Goal: Task Accomplishment & Management: Use online tool/utility

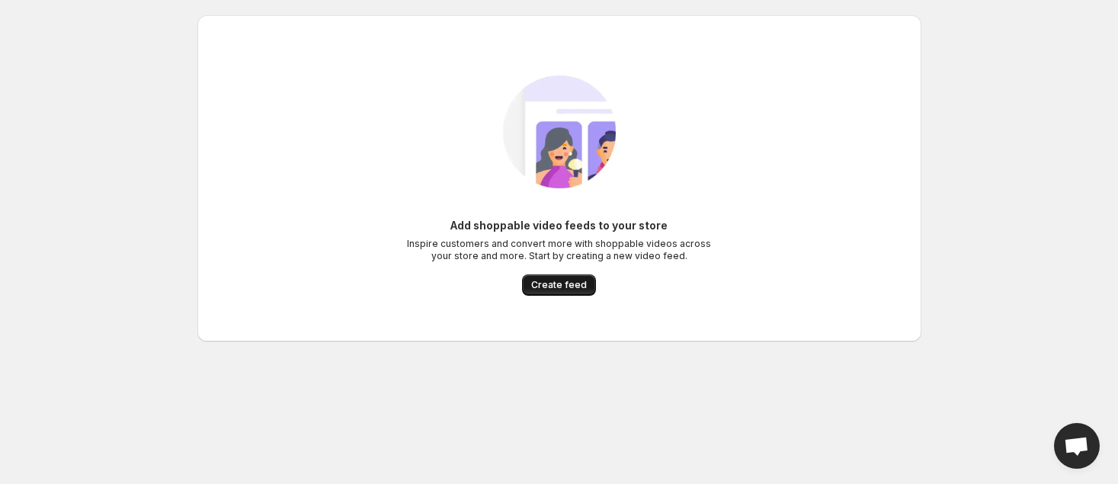
click at [559, 290] on span "Create feed" at bounding box center [559, 285] width 56 height 12
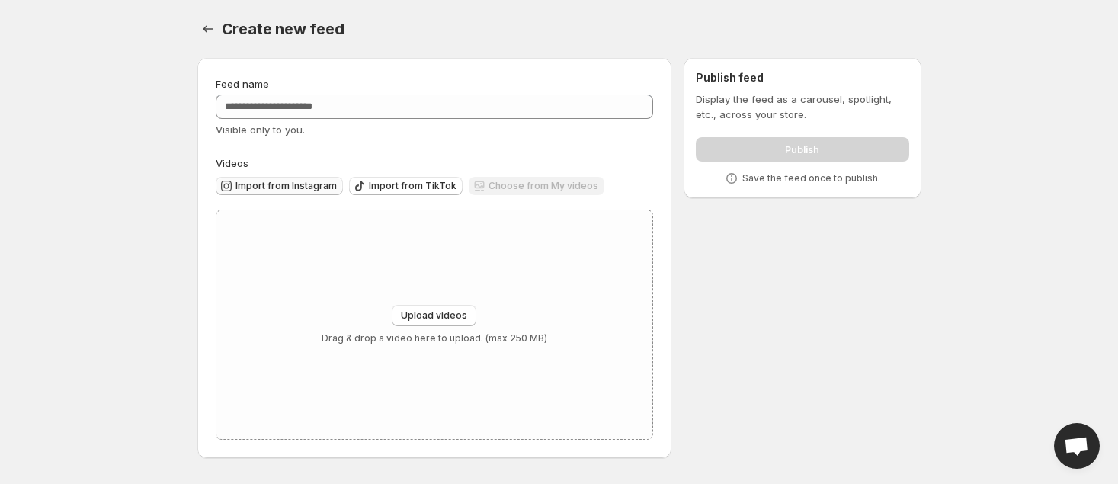
click at [283, 185] on span "Import from Instagram" at bounding box center [285, 186] width 101 height 12
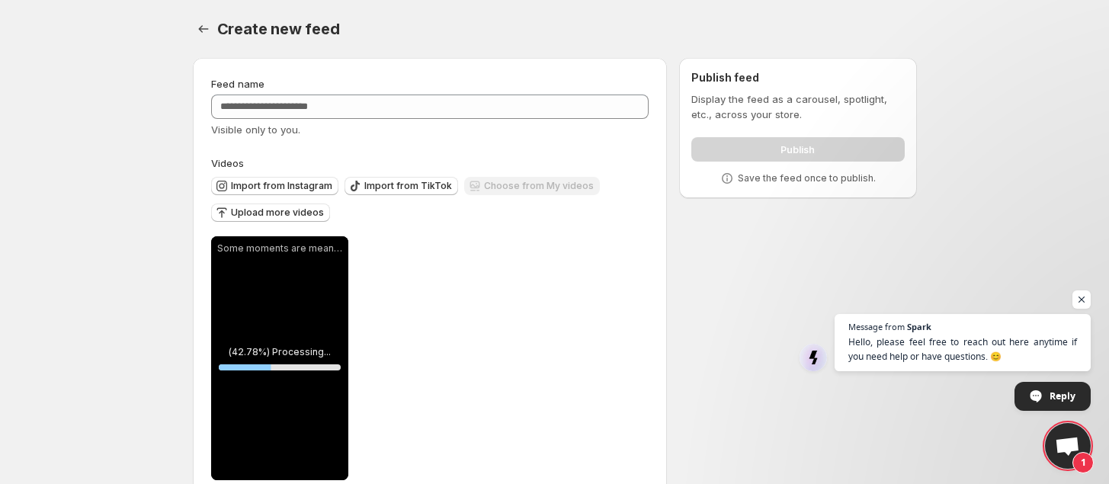
scroll to position [34, 0]
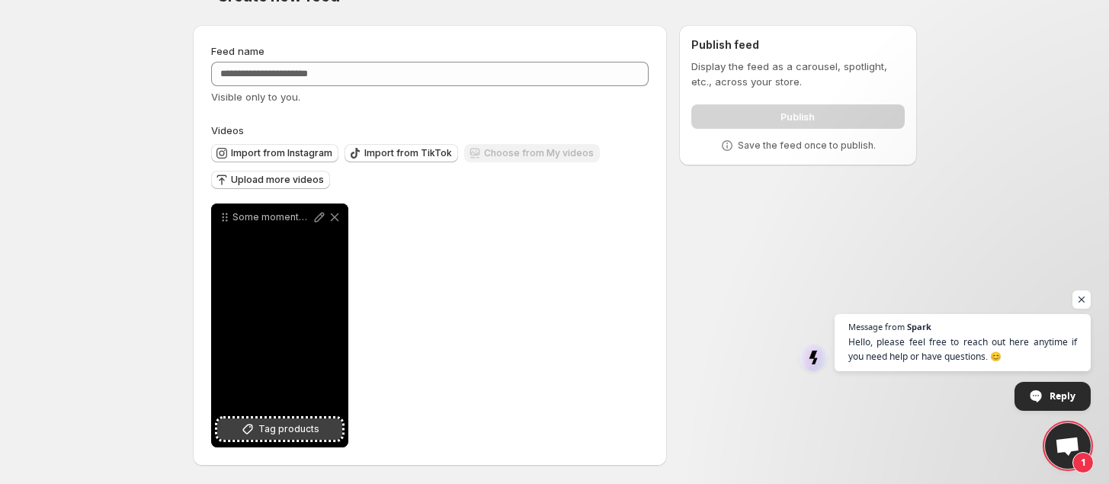
click at [286, 426] on span "Tag products" at bounding box center [288, 428] width 61 height 15
